Goal: Task Accomplishment & Management: Use online tool/utility

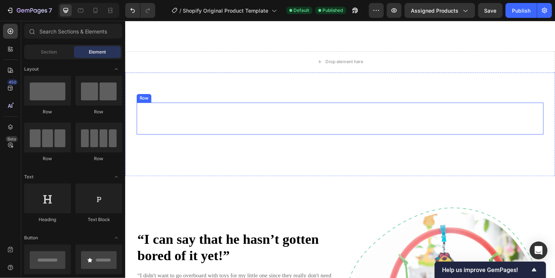
scroll to position [1589, 0]
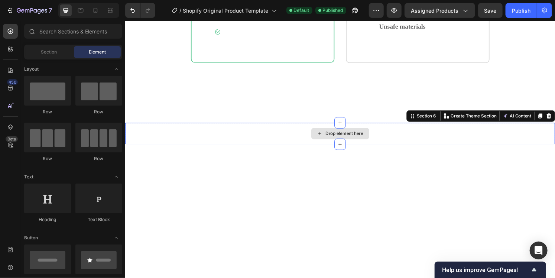
click at [413, 140] on div "Drop element here" at bounding box center [348, 138] width 446 height 22
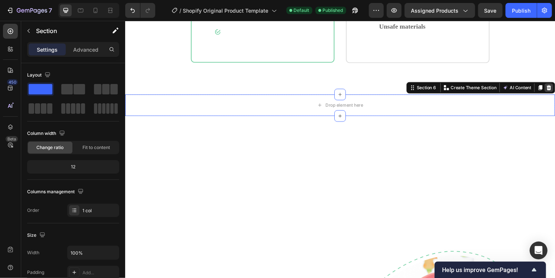
click at [554, 93] on icon at bounding box center [564, 90] width 6 height 6
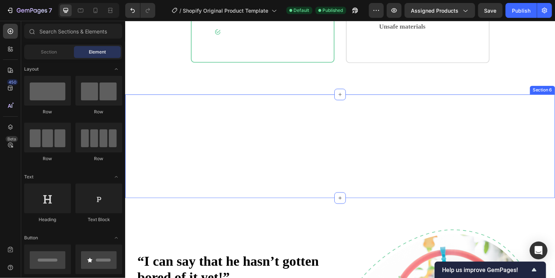
click at [407, 151] on div "More Toys for Less Price Heading Row Section 6" at bounding box center [348, 151] width 446 height 108
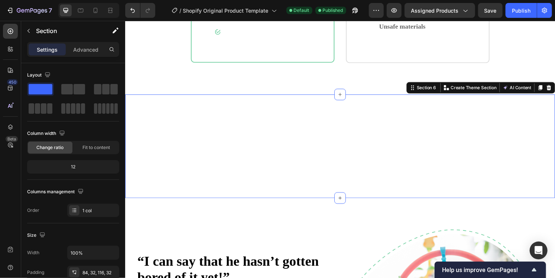
click at [554, 92] on icon at bounding box center [564, 89] width 5 height 5
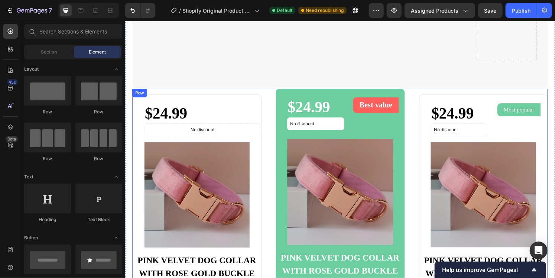
scroll to position [772, 0]
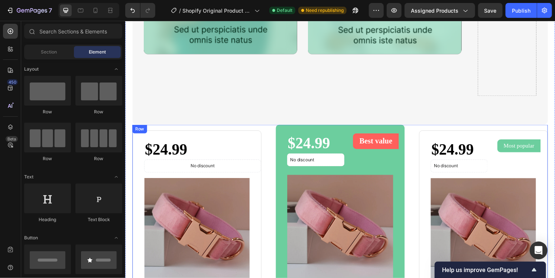
click at [269, 140] on div "$24.99 Product Price Product Price No discount Not be displayed when published …" at bounding box center [347, 273] width 431 height 291
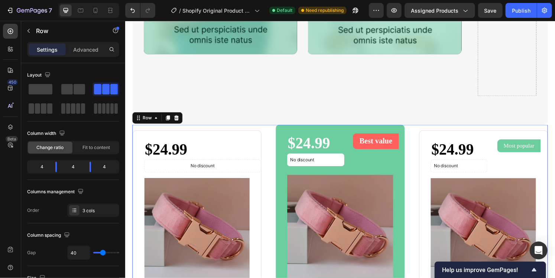
click at [174, 120] on div at bounding box center [177, 121] width 9 height 9
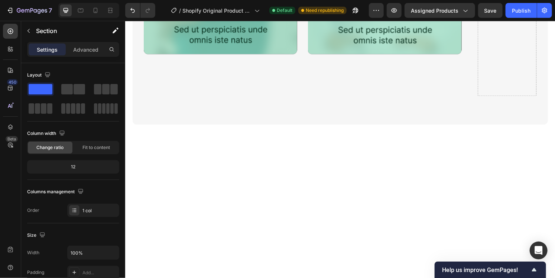
click at [261, 149] on div at bounding box center [348, 249] width 446 height 225
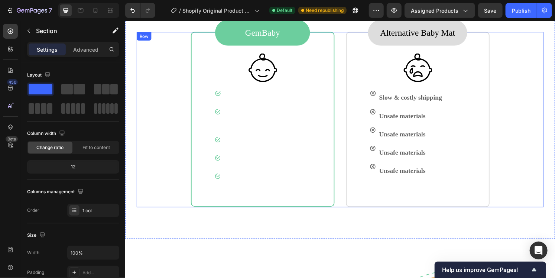
scroll to position [1106, 0]
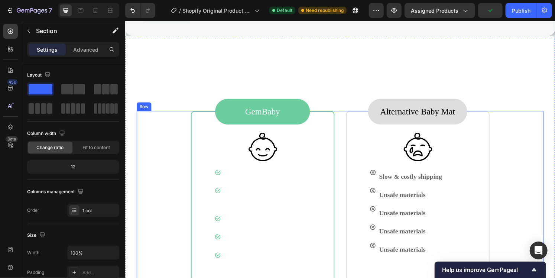
click at [342, 115] on div "GemBaby Text block Row Image Image Fast & Free shipping Text block Row Image Ec…" at bounding box center [348, 205] width 422 height 182
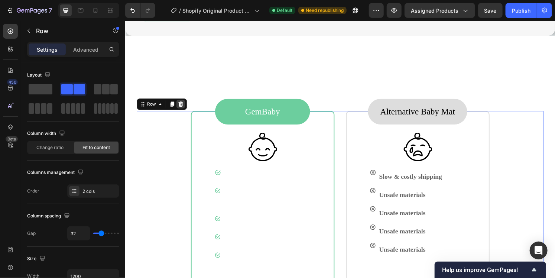
click at [180, 104] on icon at bounding box center [182, 107] width 6 height 6
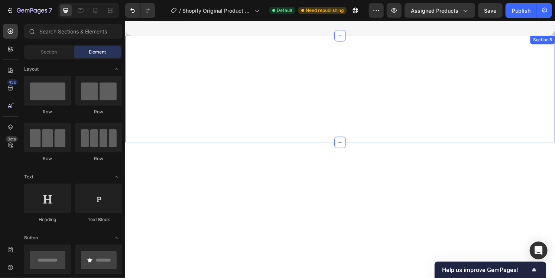
scroll to position [1143, 0]
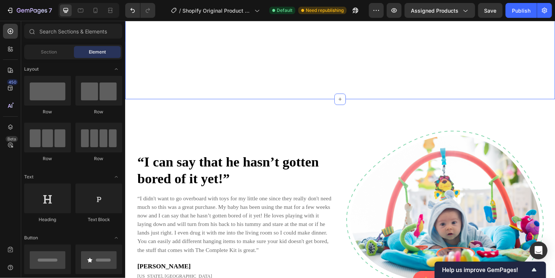
click at [343, 65] on div "Why choose GemBaby? Heading" at bounding box center [348, 46] width 422 height 45
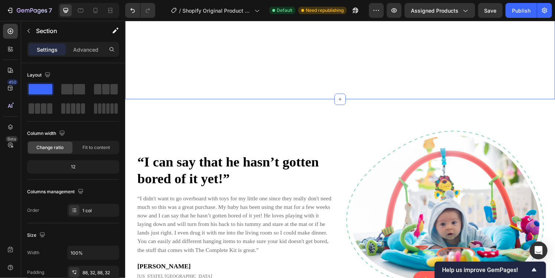
scroll to position [1032, 0]
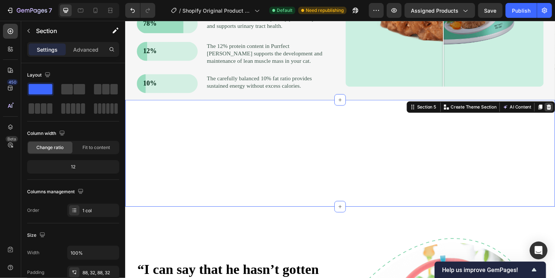
click at [554, 108] on icon at bounding box center [564, 110] width 6 height 6
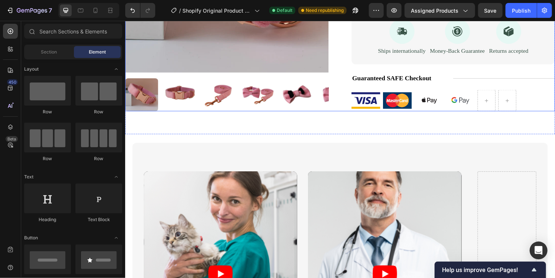
scroll to position [400, 0]
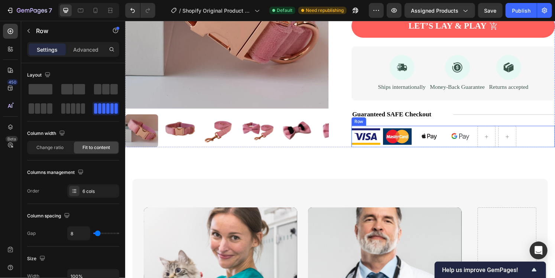
click at [534, 139] on div "Image Image Image Image Row" at bounding box center [464, 141] width 211 height 22
click at [403, 122] on icon at bounding box center [405, 122] width 5 height 5
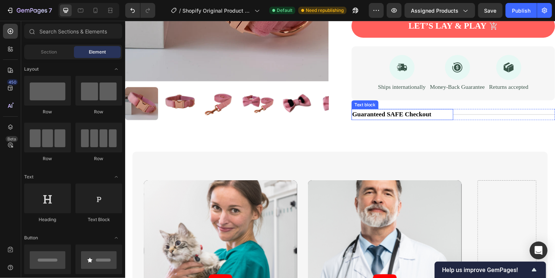
click at [423, 115] on p "Guaranteed SAFE Checkout" at bounding box center [412, 118] width 104 height 10
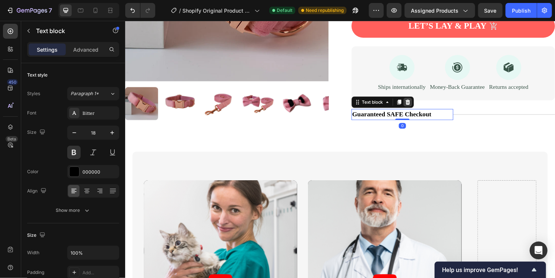
click at [417, 107] on icon at bounding box center [418, 105] width 6 height 6
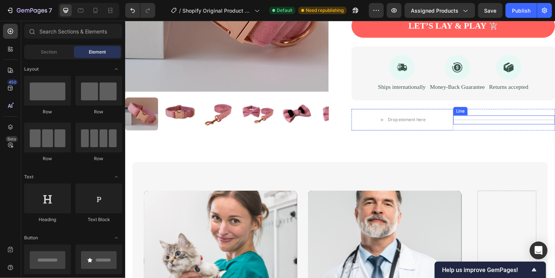
click at [475, 124] on div "Title Line" at bounding box center [517, 123] width 105 height 9
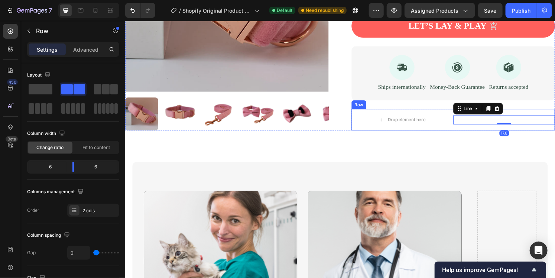
click at [474, 132] on div "Title Line 17.6" at bounding box center [517, 123] width 105 height 22
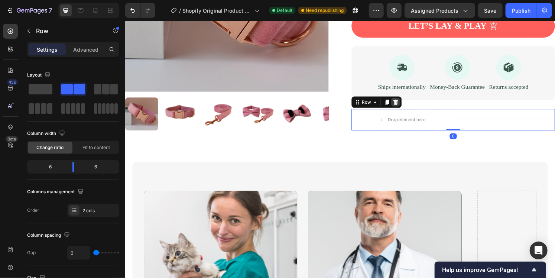
click at [403, 105] on icon at bounding box center [405, 105] width 6 height 6
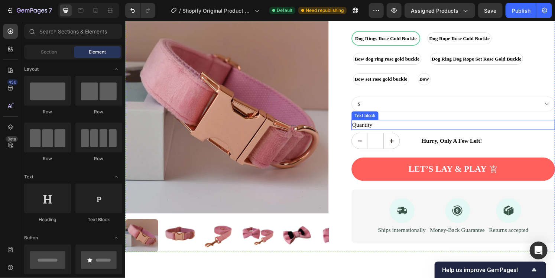
scroll to position [215, 0]
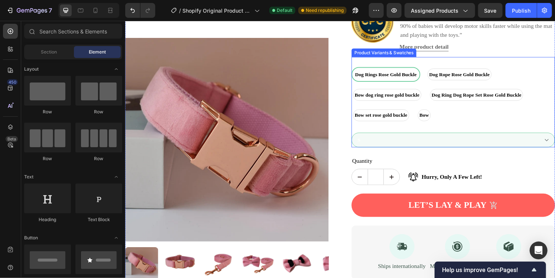
click at [380, 144] on select "S M L XL" at bounding box center [464, 144] width 211 height 15
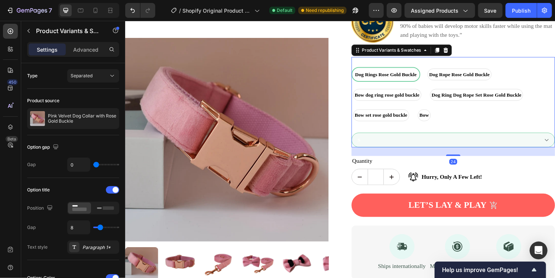
click at [436, 144] on select "S M L XL" at bounding box center [464, 144] width 211 height 15
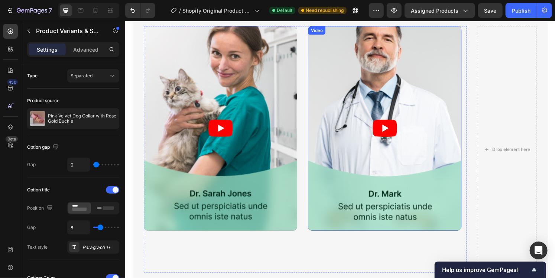
scroll to position [623, 0]
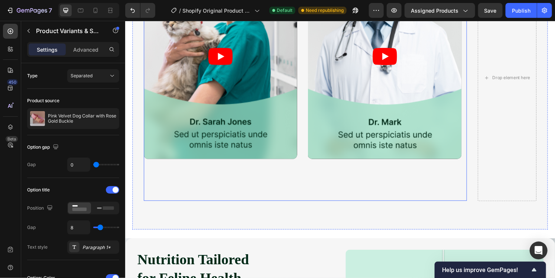
click at [442, 204] on div "Video" at bounding box center [393, 80] width 159 height 256
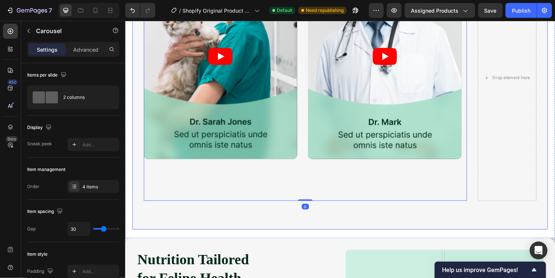
click at [451, 217] on div "Video Video Video Video Carousel 0 Drop element here Row" at bounding box center [347, 79] width 431 height 315
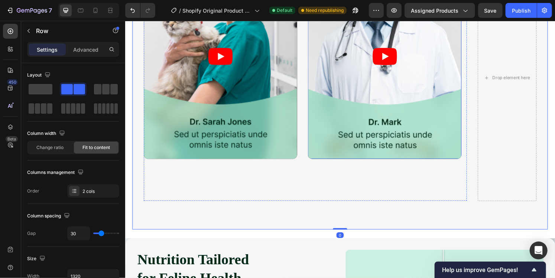
scroll to position [586, 0]
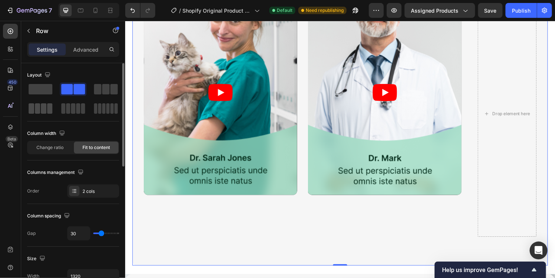
click at [47, 110] on span at bounding box center [50, 108] width 6 height 10
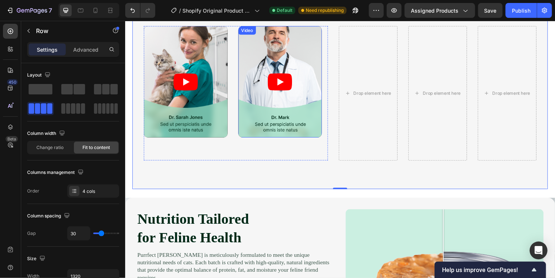
scroll to position [512, 0]
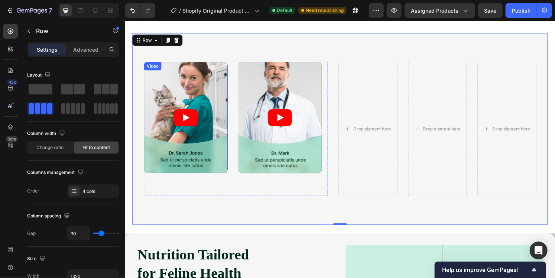
click at [211, 118] on article at bounding box center [187, 120] width 87 height 115
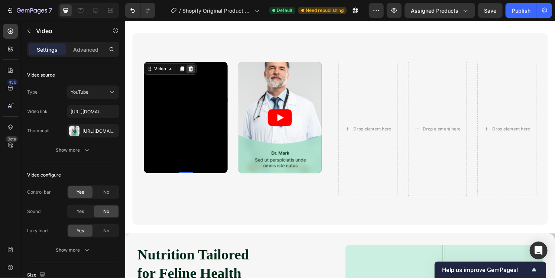
click at [191, 69] on icon at bounding box center [193, 71] width 6 height 6
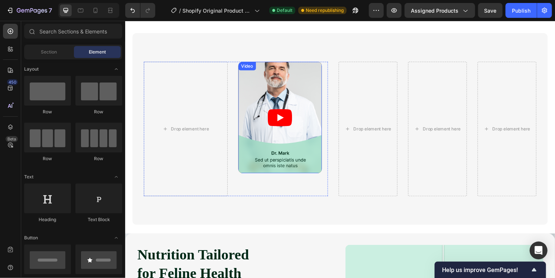
click at [289, 93] on article at bounding box center [285, 120] width 87 height 115
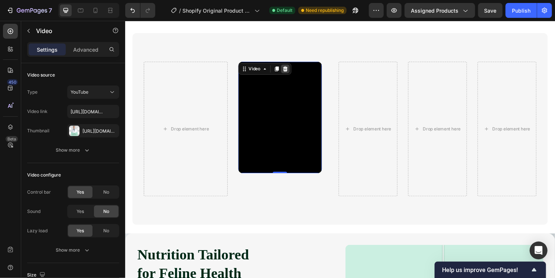
click at [293, 72] on icon at bounding box center [290, 70] width 5 height 5
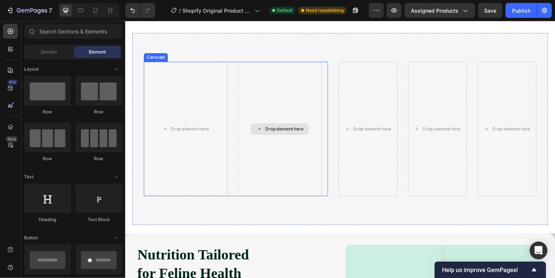
click at [291, 101] on div "Drop element here" at bounding box center [285, 132] width 87 height 139
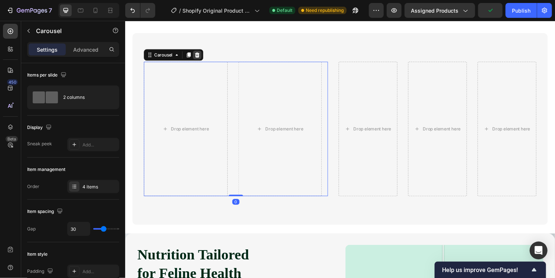
click at [199, 55] on icon at bounding box center [199, 55] width 5 height 5
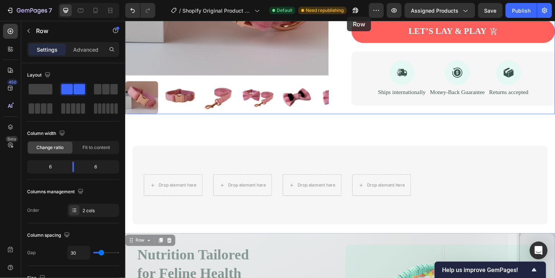
scroll to position [374, 0]
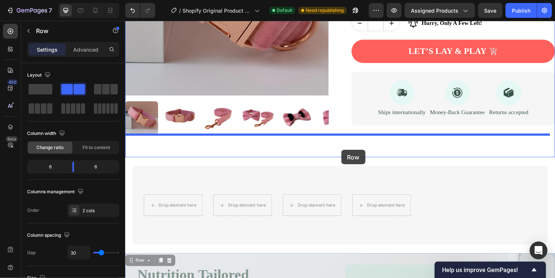
drag, startPoint x: 346, startPoint y: 137, endPoint x: 349, endPoint y: 154, distance: 17.2
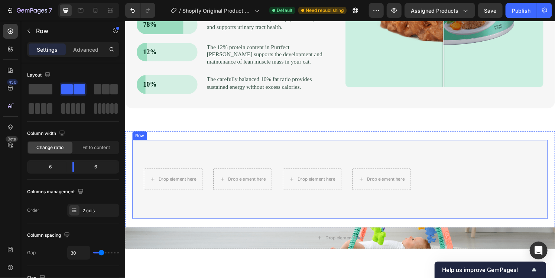
scroll to position [708, 0]
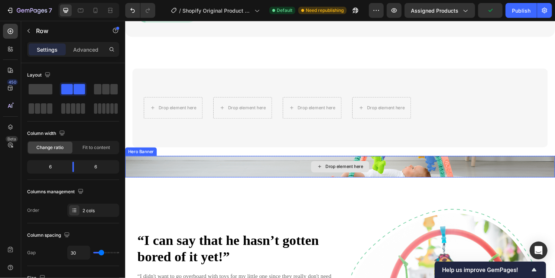
click at [268, 162] on div "Drop element here" at bounding box center [348, 172] width 446 height 22
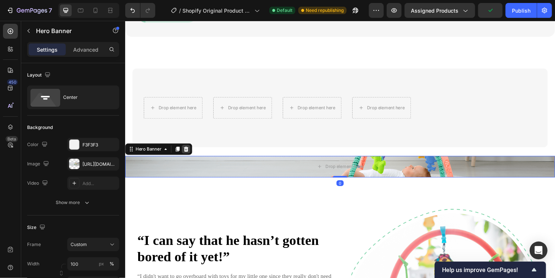
click at [188, 151] on icon at bounding box center [188, 154] width 6 height 6
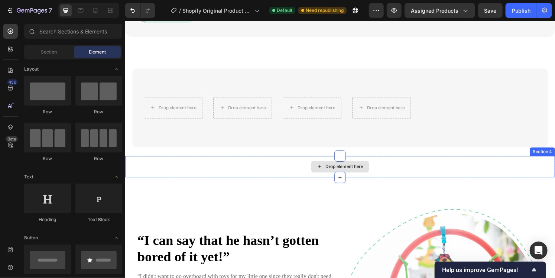
click at [289, 166] on div "Drop element here" at bounding box center [348, 172] width 446 height 22
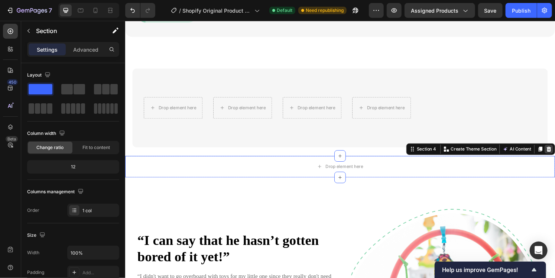
click at [554, 151] on icon at bounding box center [564, 153] width 5 height 5
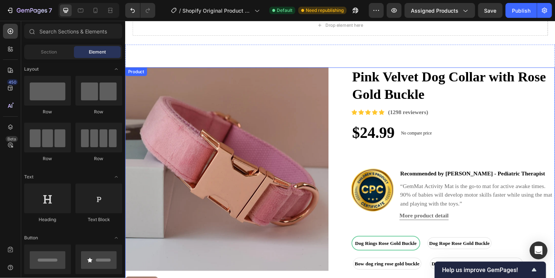
scroll to position [0, 0]
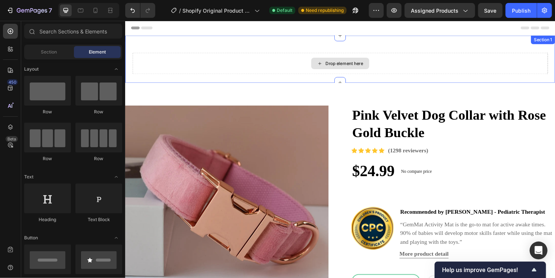
click at [415, 66] on div "Drop element here" at bounding box center [347, 65] width 431 height 22
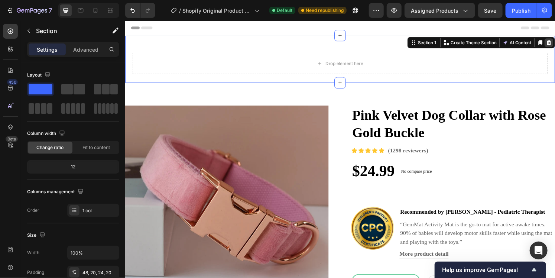
click at [554, 46] on div at bounding box center [564, 43] width 9 height 9
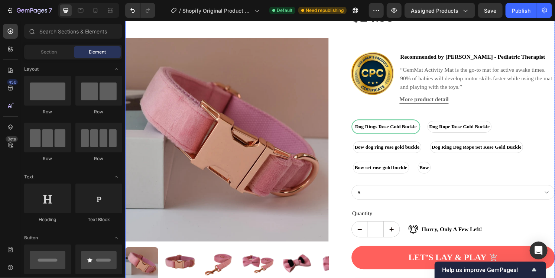
scroll to position [297, 0]
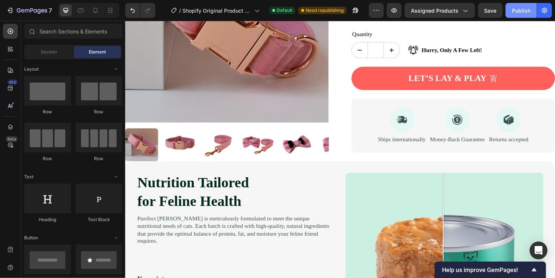
click at [517, 17] on button "Publish" at bounding box center [520, 10] width 31 height 15
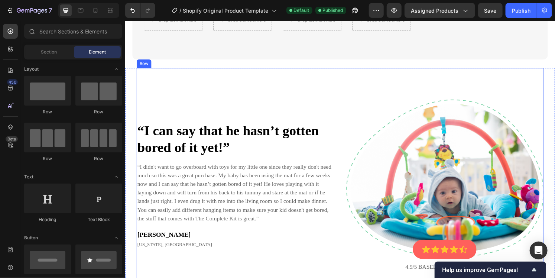
scroll to position [594, 0]
